Goal: Information Seeking & Learning: Learn about a topic

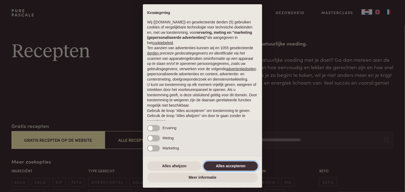
click at [240, 168] on button "Alles accepteren" at bounding box center [231, 166] width 54 height 10
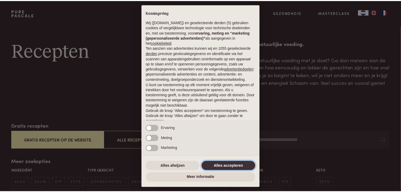
scroll to position [22, 0]
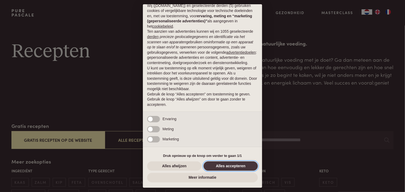
click at [241, 167] on button "Alles accepteren" at bounding box center [231, 166] width 54 height 10
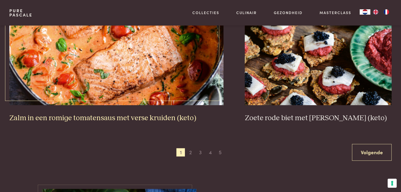
scroll to position [958, 0]
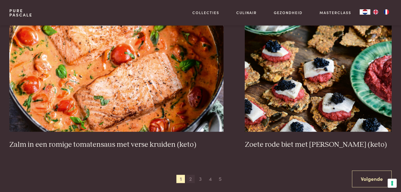
click at [191, 179] on span "2" at bounding box center [190, 179] width 9 height 9
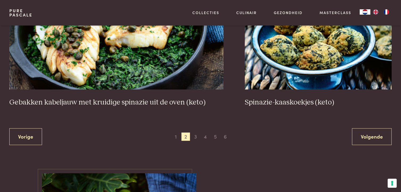
scroll to position [1080, 0]
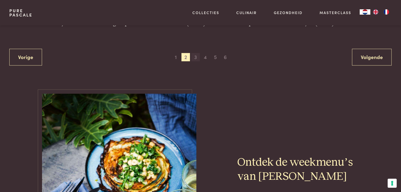
click at [196, 57] on span "3" at bounding box center [195, 57] width 9 height 9
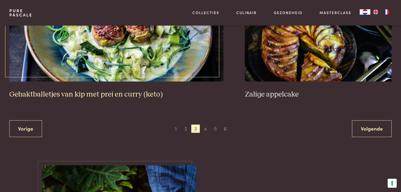
scroll to position [1106, 0]
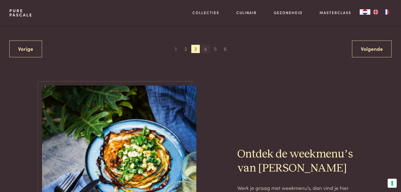
click at [205, 49] on span "4" at bounding box center [205, 49] width 9 height 9
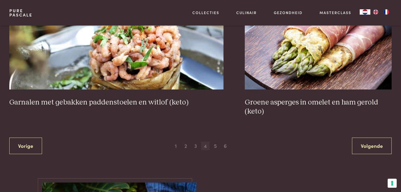
scroll to position [1027, 0]
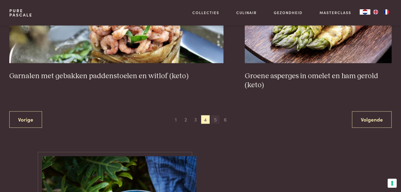
click at [213, 121] on span "5" at bounding box center [215, 119] width 9 height 9
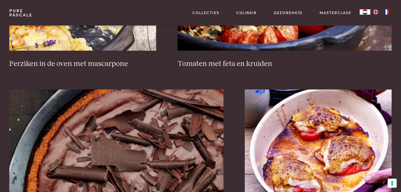
scroll to position [1000, 0]
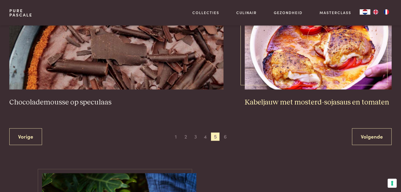
click at [326, 102] on h3 "Kabeljauw met mosterd-sojasaus en tomaten" at bounding box center [318, 102] width 147 height 9
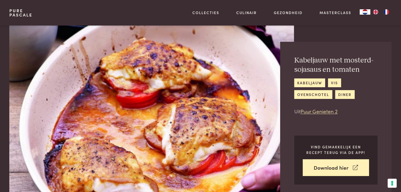
scroll to position [27, 0]
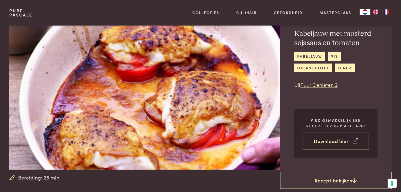
click at [318, 143] on link "Download hier" at bounding box center [336, 141] width 66 height 17
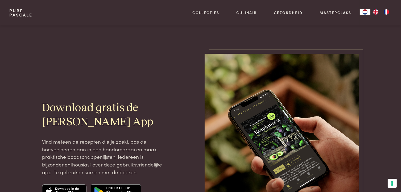
scroll to position [133, 0]
